Goal: Task Accomplishment & Management: Manage account settings

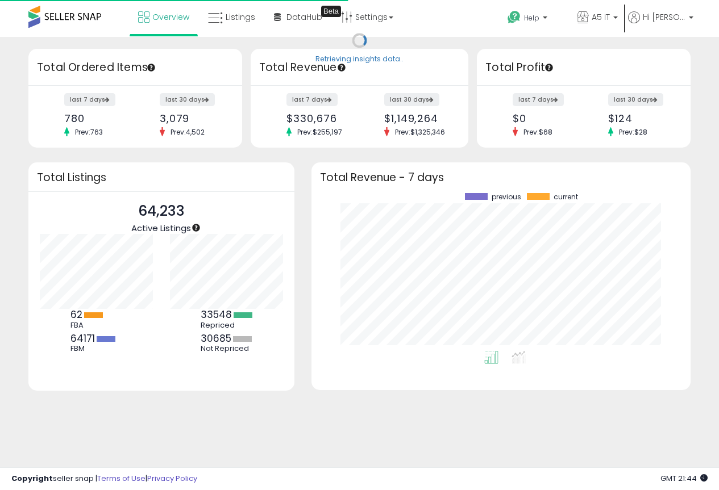
scroll to position [158, 356]
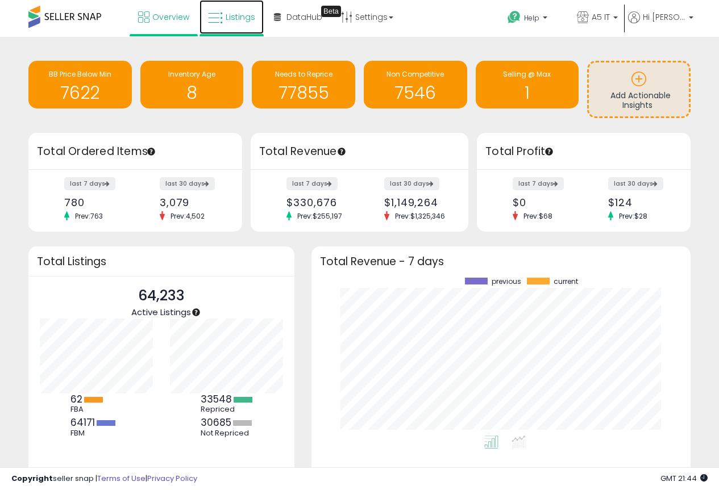
click at [241, 22] on span "Listings" at bounding box center [241, 16] width 30 height 11
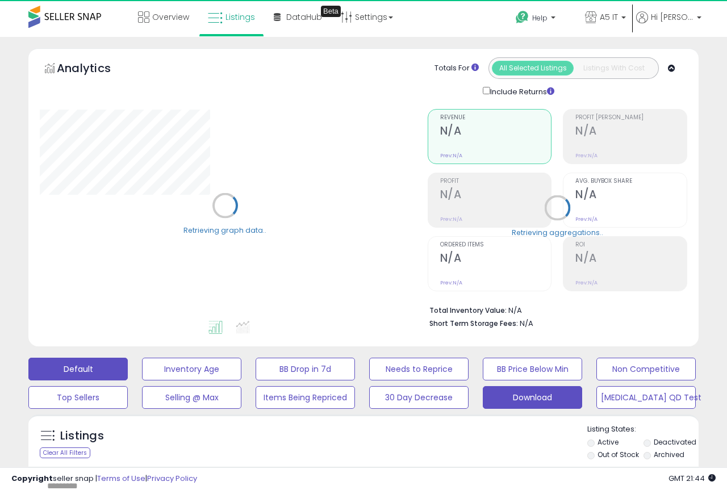
type input "*******"
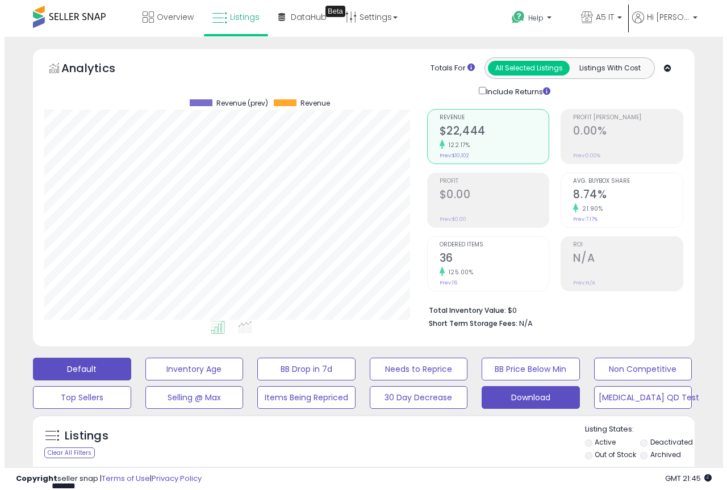
scroll to position [233, 383]
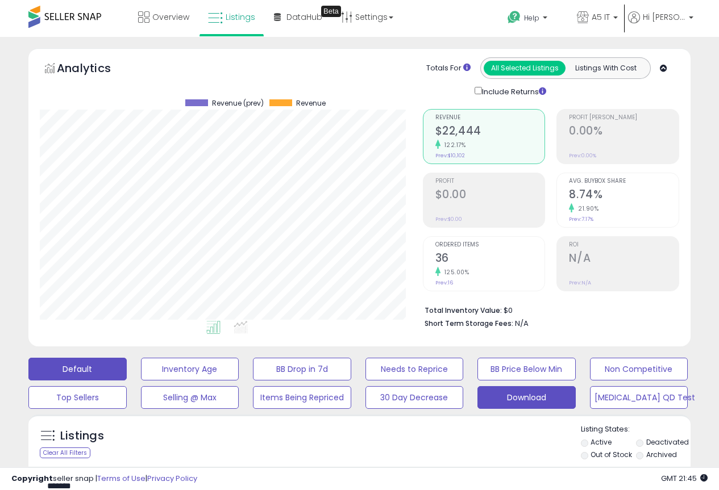
click at [544, 390] on button "Download" at bounding box center [526, 397] width 98 height 23
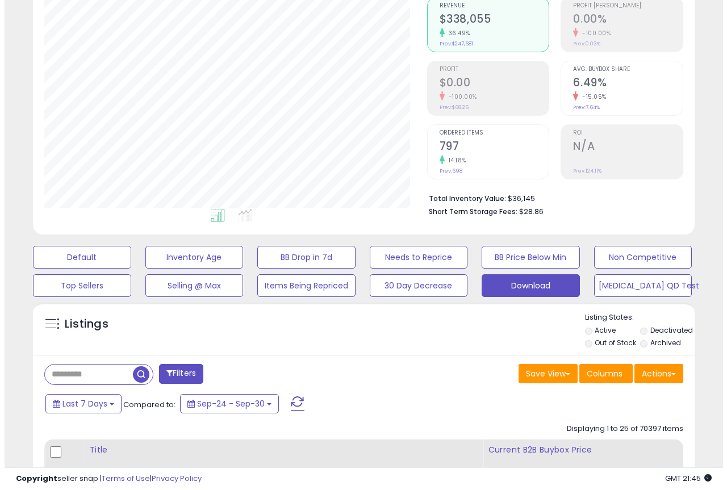
scroll to position [114, 0]
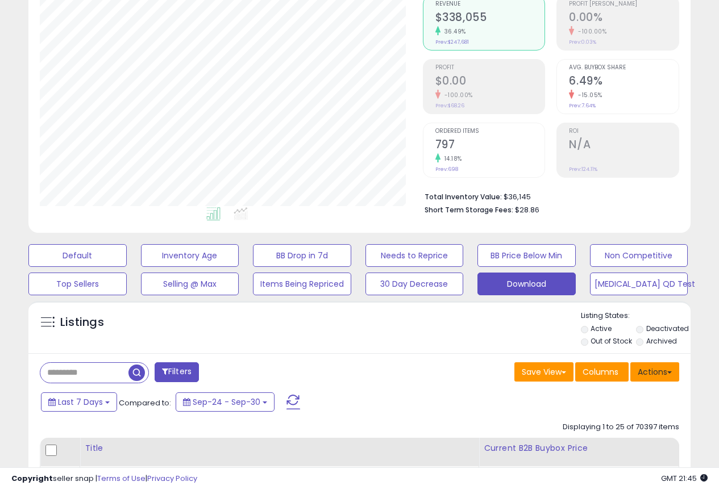
click at [635, 376] on button "Actions" at bounding box center [654, 372] width 49 height 19
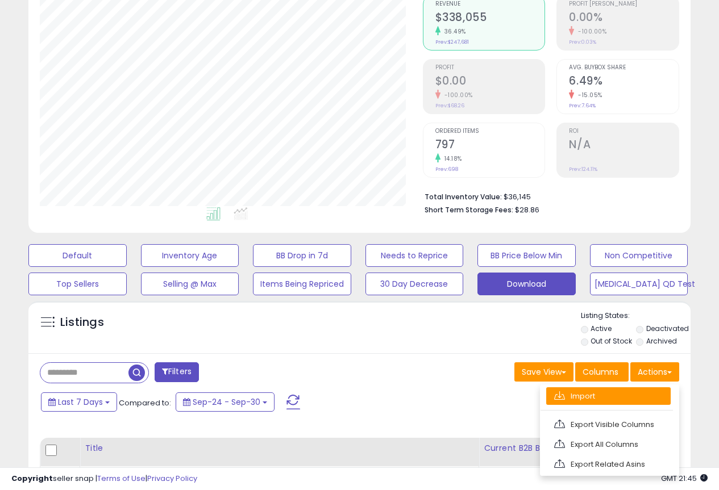
click at [572, 397] on link "Import" at bounding box center [608, 397] width 124 height 18
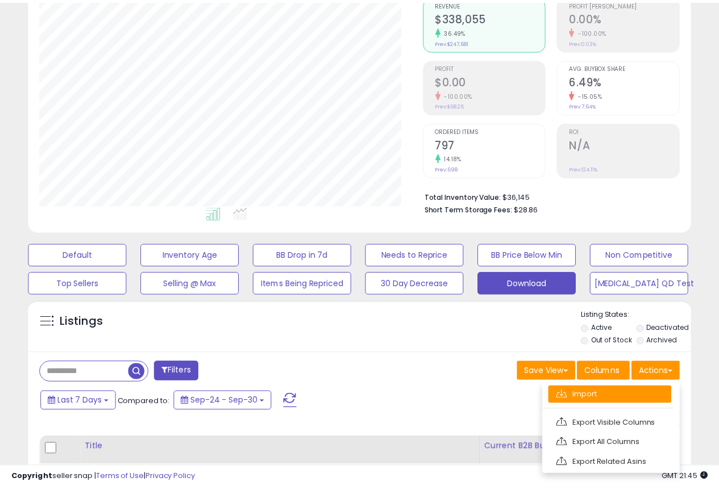
scroll to position [233, 388]
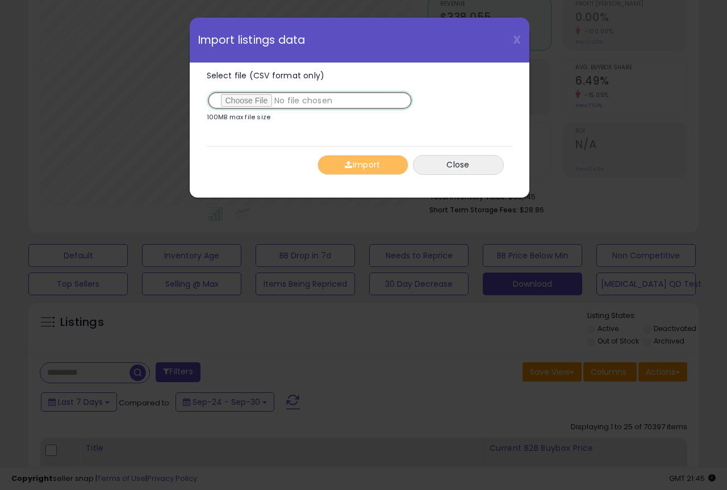
click at [238, 95] on input "Select file (CSV format only)" at bounding box center [310, 100] width 206 height 19
type input "**********"
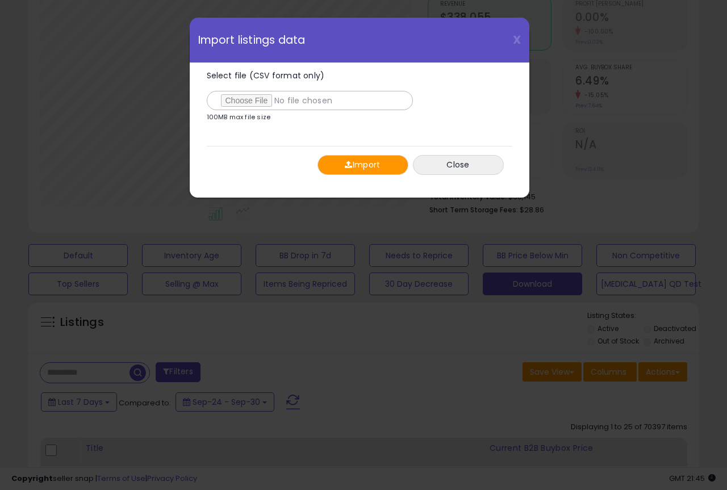
click at [361, 161] on button "Import" at bounding box center [363, 165] width 91 height 20
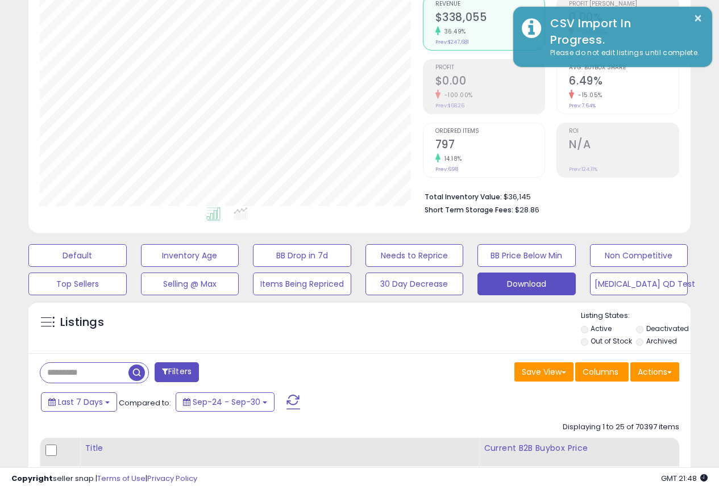
scroll to position [568031, 567881]
